Goal: Transaction & Acquisition: Obtain resource

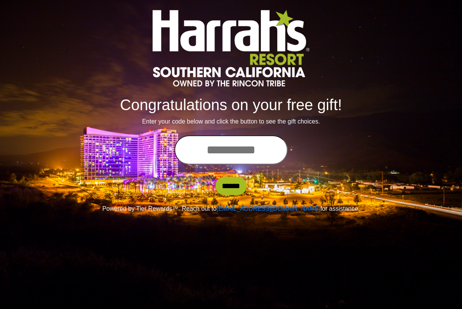
click at [184, 147] on input "text" at bounding box center [231, 150] width 113 height 29
click at [271, 150] on input "**********" at bounding box center [231, 150] width 113 height 29
type input "**********"
click at [226, 183] on input "******" at bounding box center [231, 186] width 31 height 18
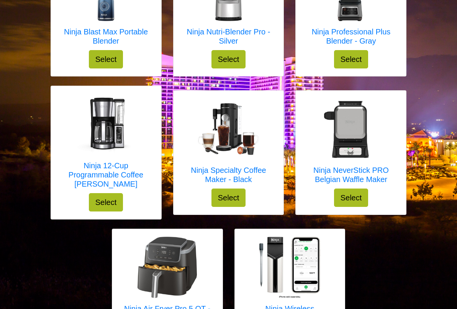
scroll to position [163, 0]
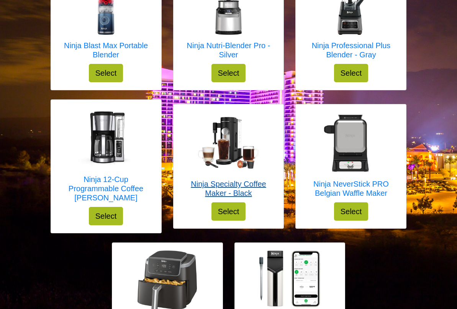
click at [230, 139] on img at bounding box center [228, 143] width 61 height 52
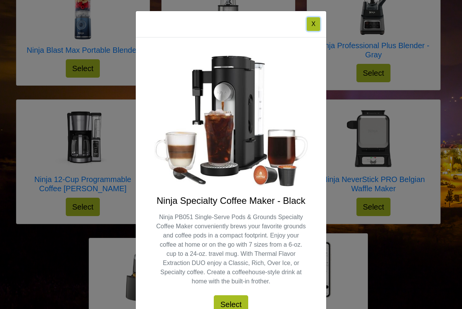
click at [311, 19] on button "X" at bounding box center [313, 24] width 13 height 14
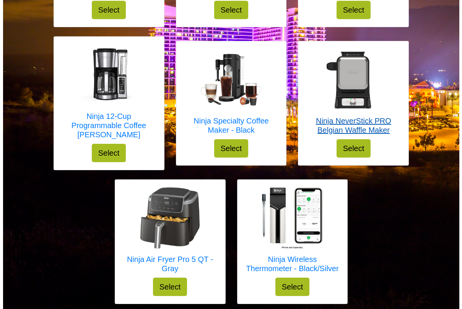
scroll to position [240, 0]
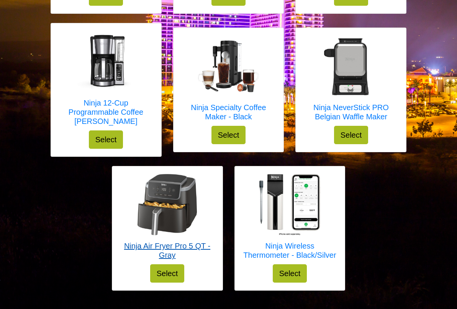
click at [154, 191] on img at bounding box center [167, 204] width 61 height 61
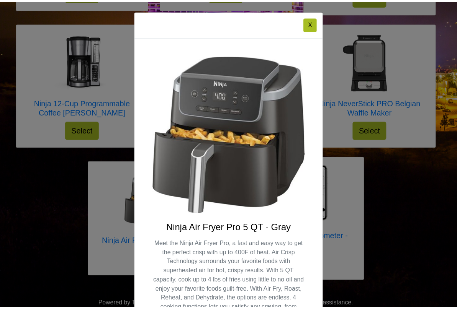
scroll to position [0, 0]
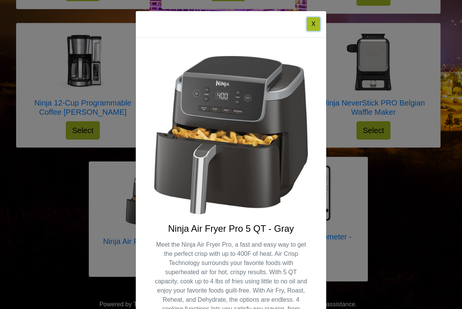
click at [311, 22] on button "X" at bounding box center [313, 24] width 13 height 14
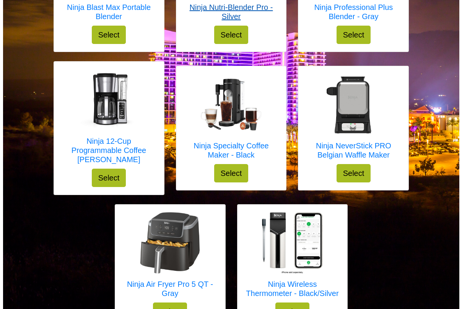
scroll to position [240, 0]
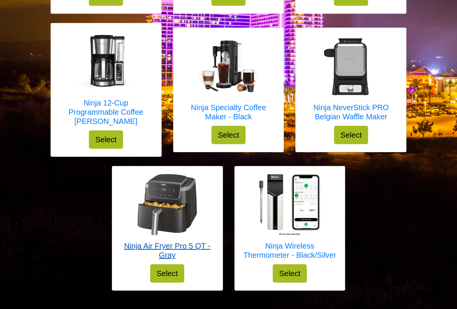
click at [168, 196] on img at bounding box center [167, 204] width 61 height 61
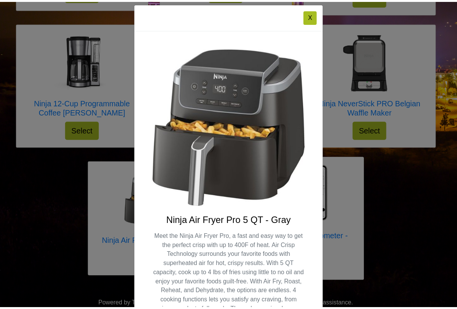
scroll to position [0, 0]
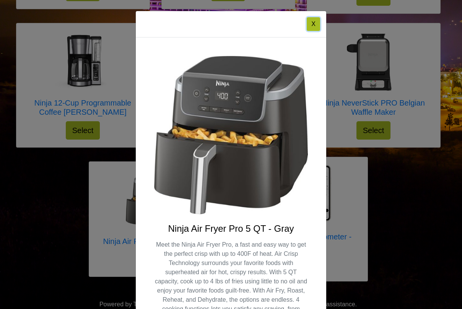
click at [307, 21] on button "X" at bounding box center [313, 24] width 13 height 14
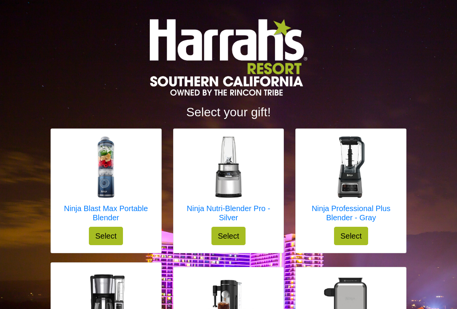
drag, startPoint x: 52, startPoint y: 31, endPoint x: 361, endPoint y: 70, distance: 311.5
click at [361, 70] on div at bounding box center [229, 62] width 368 height 86
click at [229, 198] on img at bounding box center [228, 167] width 61 height 61
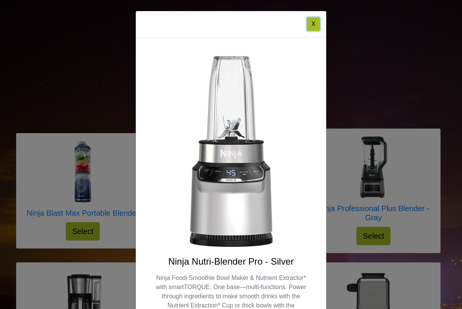
click at [312, 21] on button "X" at bounding box center [313, 24] width 13 height 14
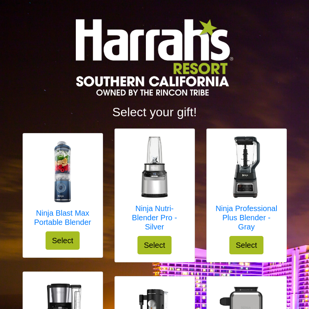
click at [244, 65] on div at bounding box center [155, 62] width 276 height 86
